Goal: Book appointment/travel/reservation

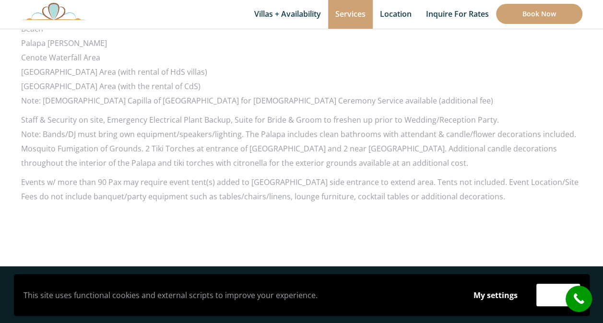
scroll to position [1103, 0]
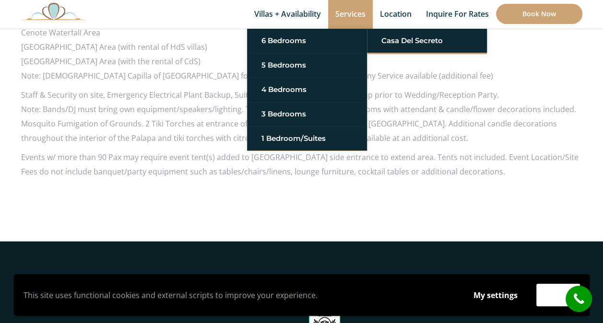
click at [272, 38] on link "6 Bedrooms" at bounding box center [306, 40] width 91 height 17
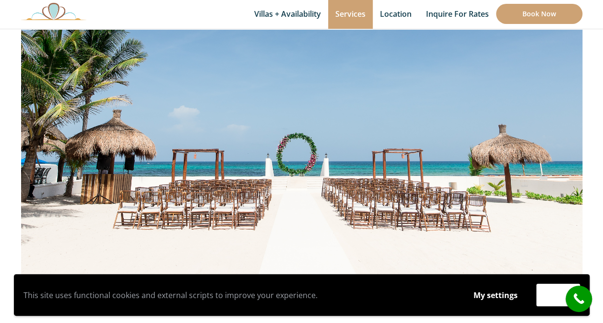
scroll to position [384, 0]
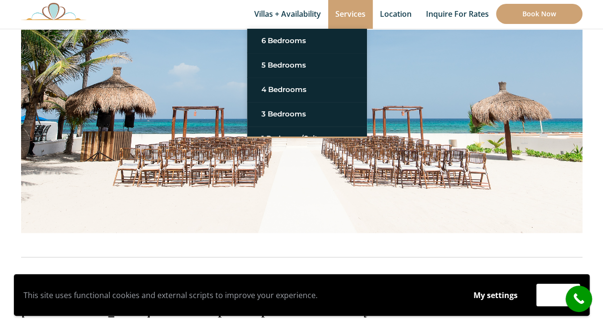
click at [290, 5] on link "Villas + Availability" at bounding box center [287, 14] width 81 height 29
click at [290, 8] on link "Villas + Availability" at bounding box center [287, 14] width 81 height 29
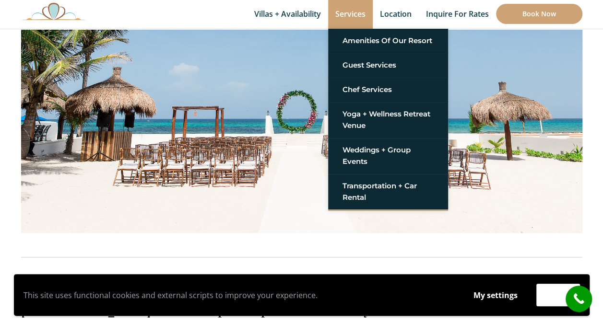
click at [378, 154] on link "Weddings + Group Events" at bounding box center [388, 156] width 91 height 29
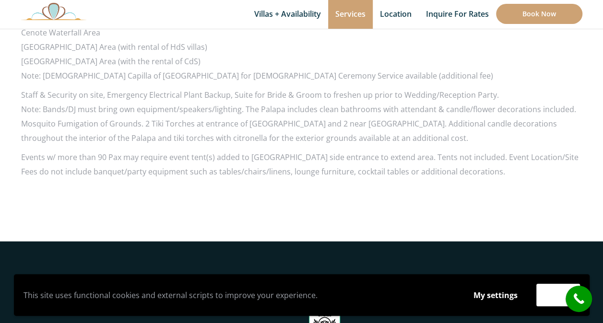
scroll to position [1247, 0]
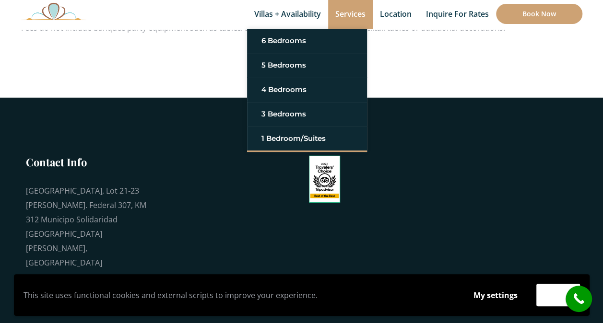
click at [272, 22] on link "Villas + Availability" at bounding box center [287, 14] width 81 height 29
click at [281, 41] on link "6 Bedrooms" at bounding box center [306, 40] width 91 height 17
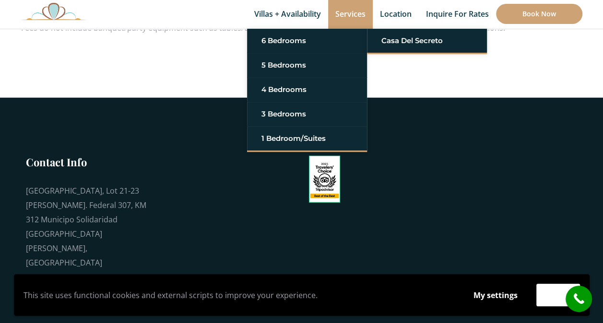
click at [422, 48] on link "Casa del Secreto" at bounding box center [426, 40] width 91 height 17
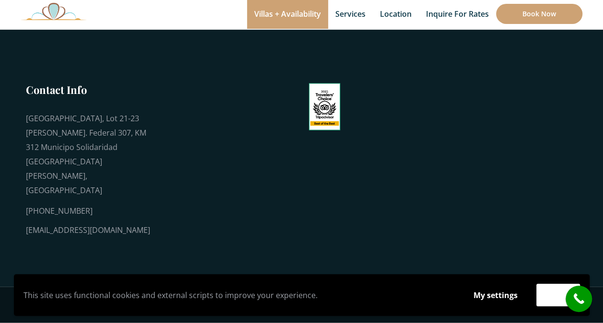
scroll to position [912, 0]
